Goal: Task Accomplishment & Management: Complete application form

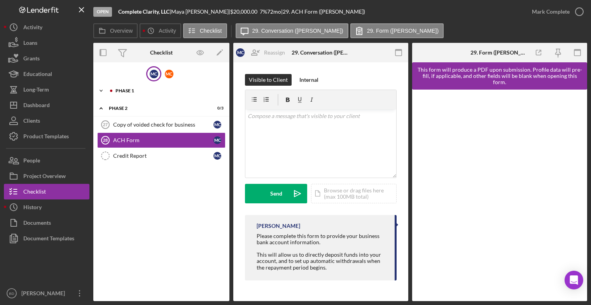
click at [131, 91] on div "Phase 1" at bounding box center [168, 90] width 104 height 5
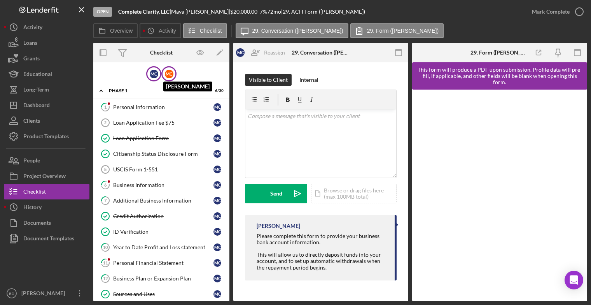
click at [167, 75] on div "M C" at bounding box center [169, 74] width 9 height 9
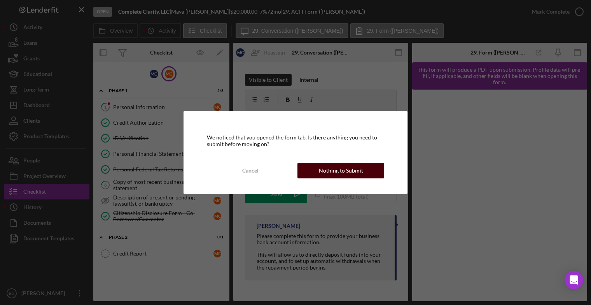
click at [358, 167] on div "Nothing to Submit" at bounding box center [341, 171] width 44 height 16
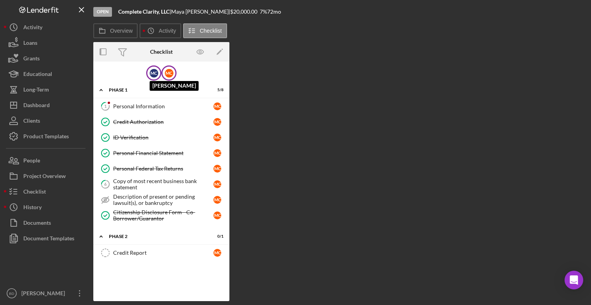
click at [151, 69] on div "M C" at bounding box center [154, 73] width 9 height 9
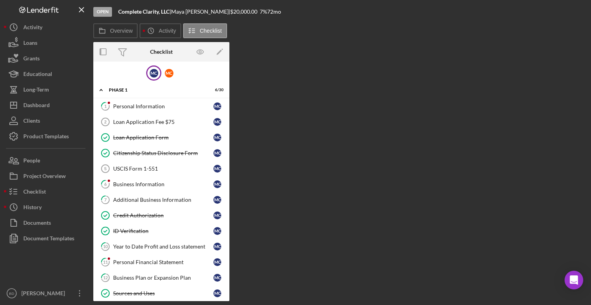
drag, startPoint x: 227, startPoint y: 72, endPoint x: 224, endPoint y: 106, distance: 34.3
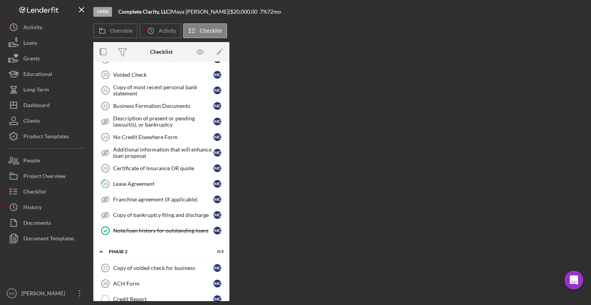
scroll to position [335, 0]
